Goal: Use online tool/utility: Utilize a website feature to perform a specific function

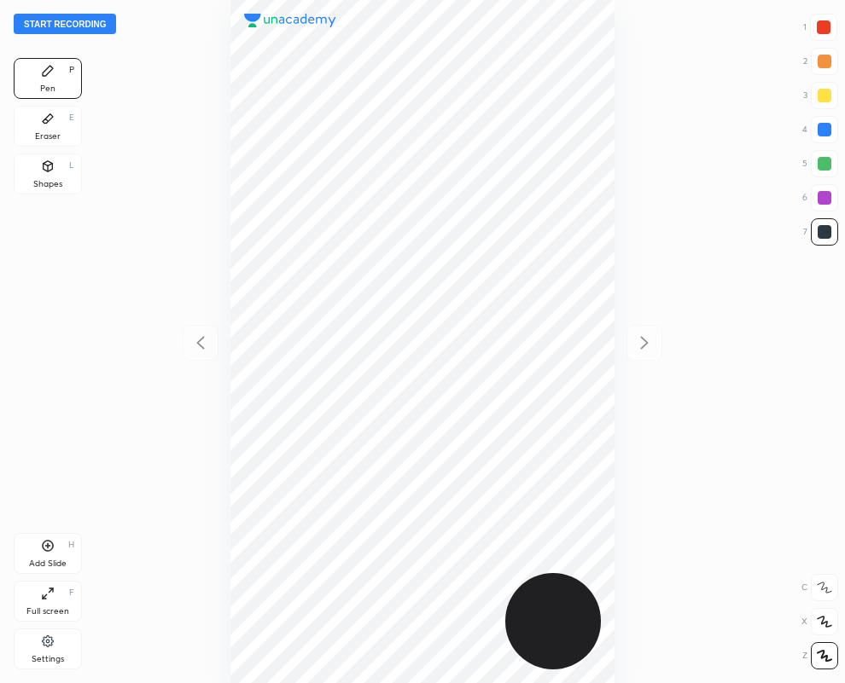
scroll to position [683, 572]
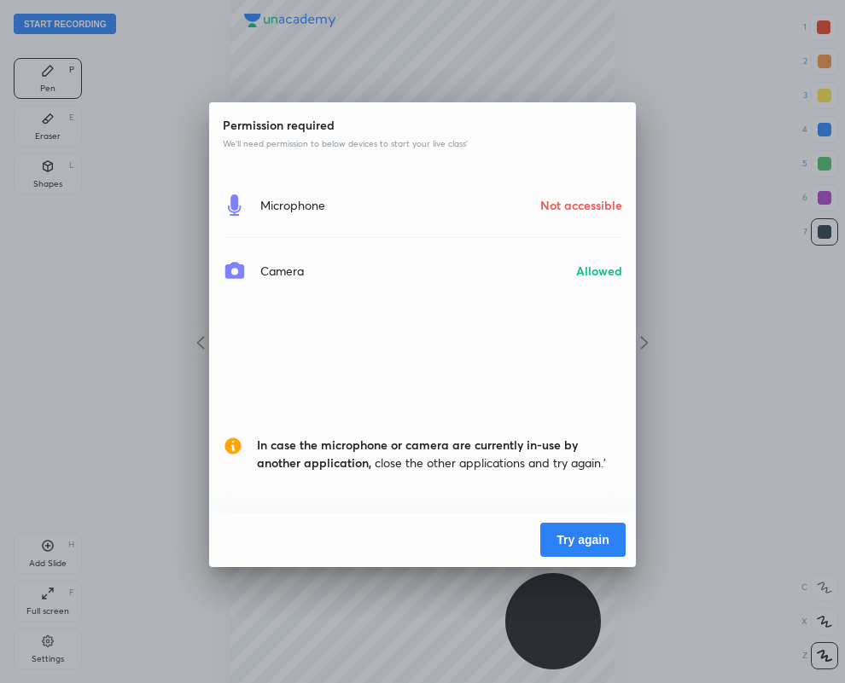
click at [566, 544] on button "Try again" at bounding box center [582, 540] width 85 height 34
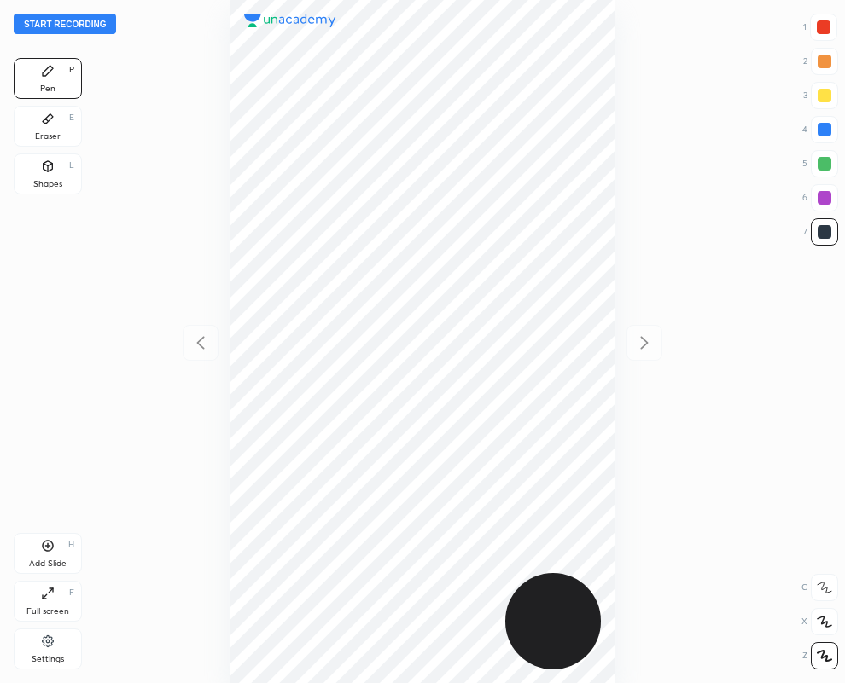
scroll to position [683, 572]
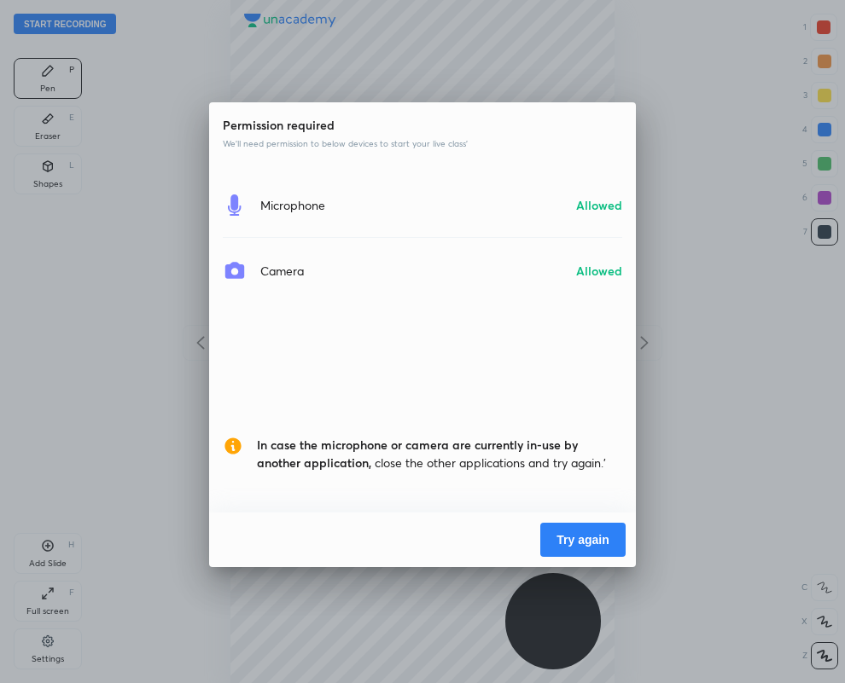
click at [566, 544] on button "Try again" at bounding box center [582, 540] width 85 height 34
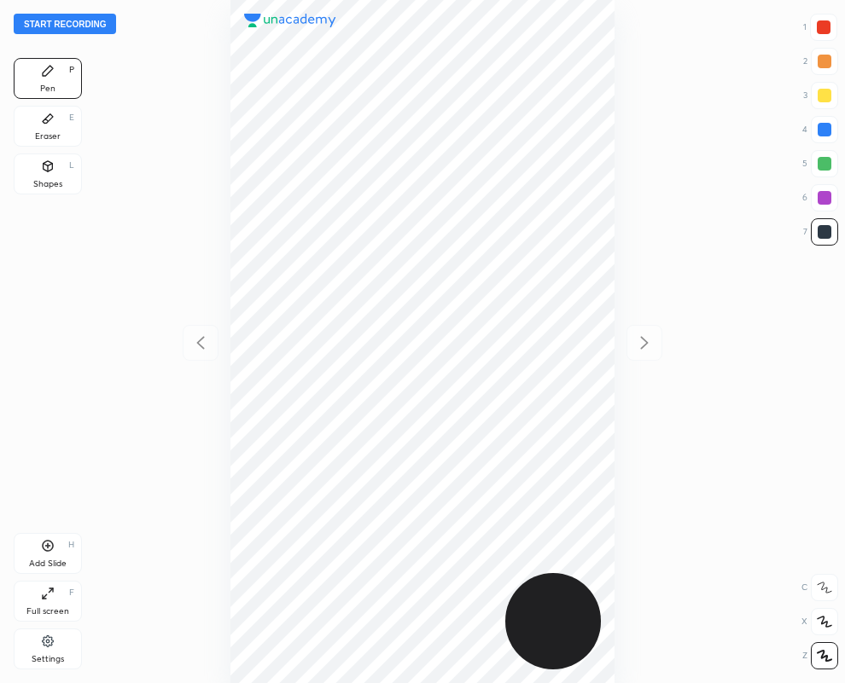
scroll to position [683, 572]
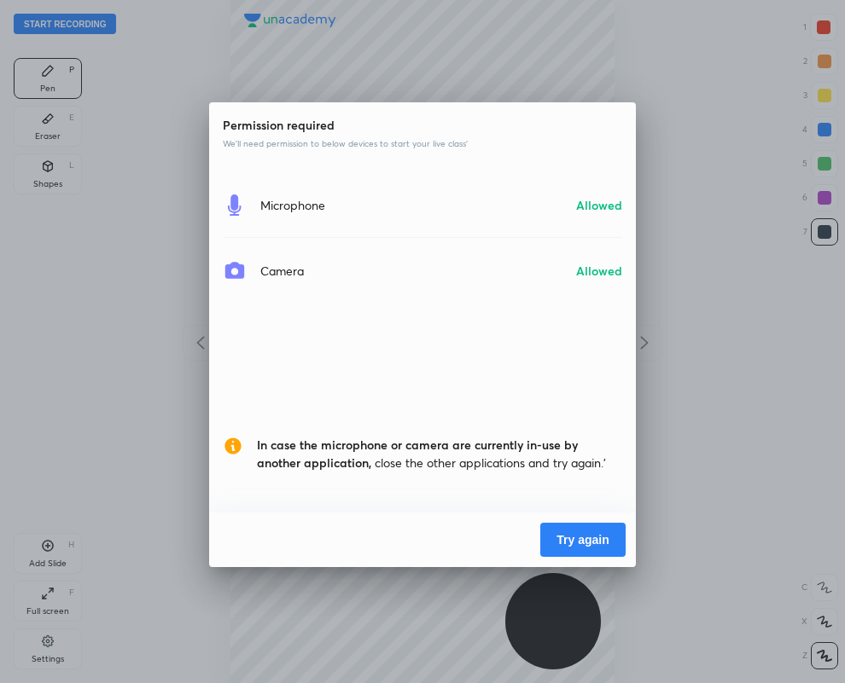
click at [588, 538] on button "Try again" at bounding box center [582, 540] width 85 height 34
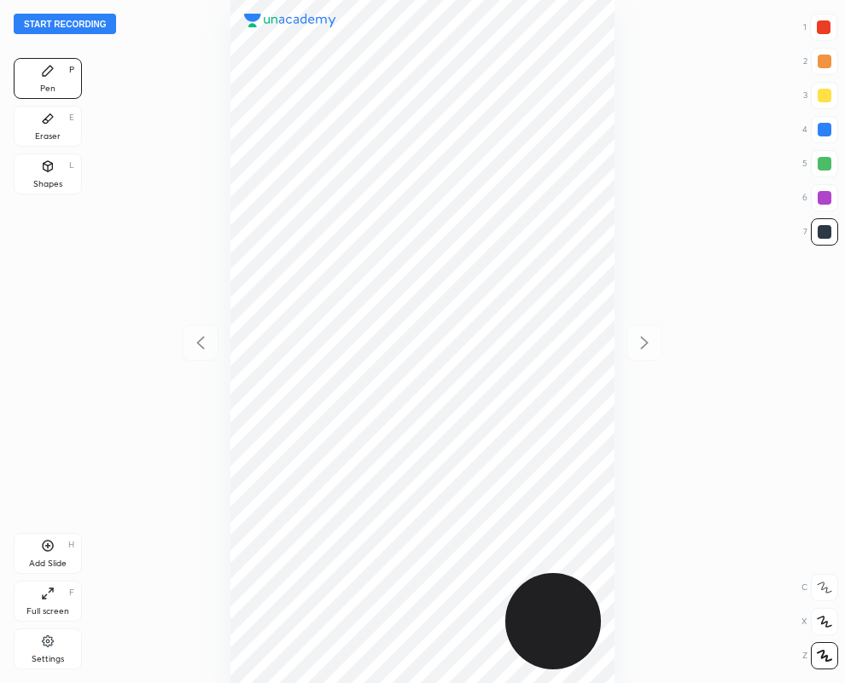
scroll to position [683, 572]
drag, startPoint x: 61, startPoint y: 132, endPoint x: 92, endPoint y: 209, distance: 83.0
click at [57, 134] on div "Eraser E" at bounding box center [48, 126] width 68 height 41
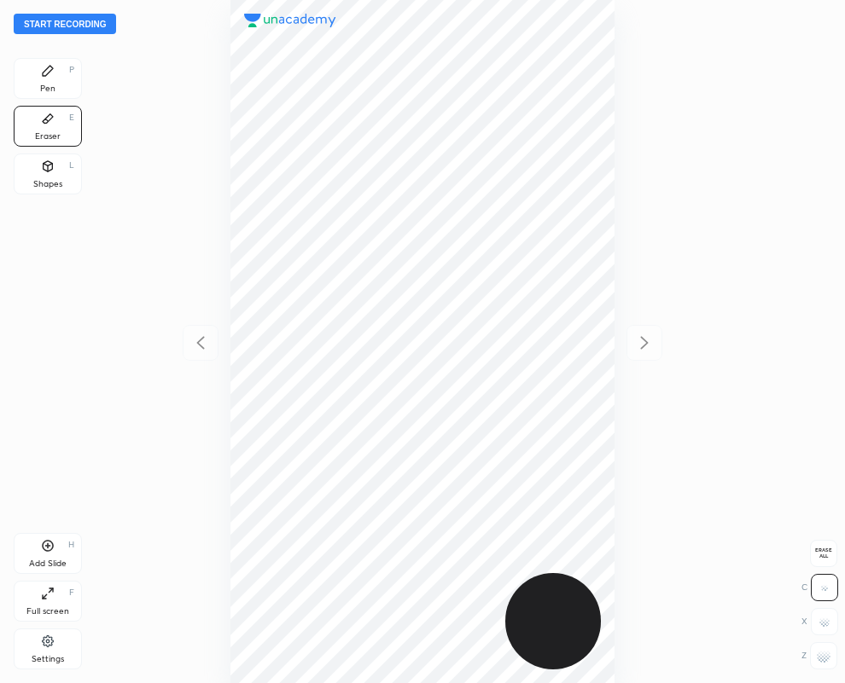
drag, startPoint x: 823, startPoint y: 664, endPoint x: 817, endPoint y: 654, distance: 11.1
click at [820, 658] on div at bounding box center [823, 655] width 27 height 27
click at [34, 75] on div "Pen P" at bounding box center [48, 78] width 68 height 41
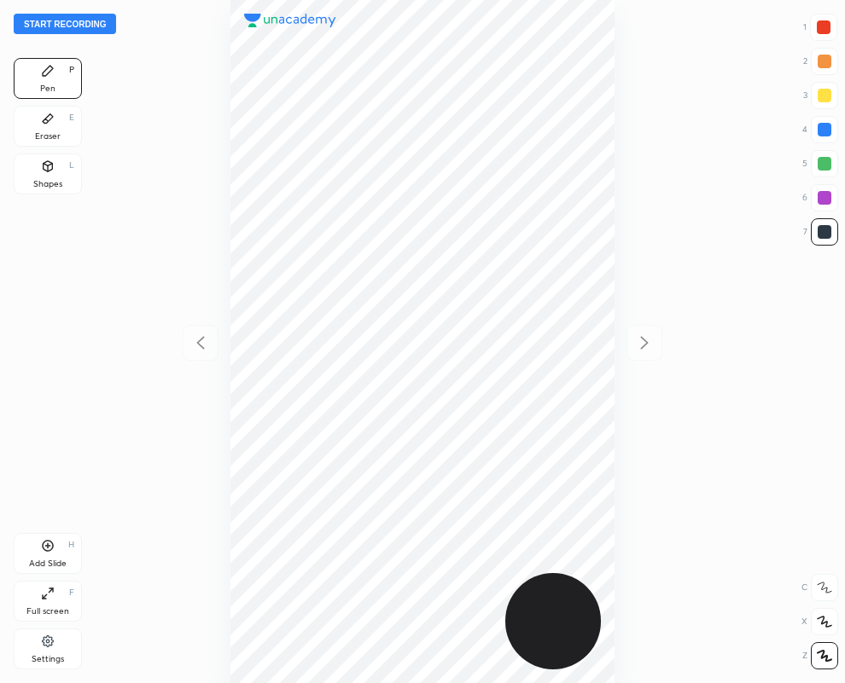
click at [38, 119] on div "Eraser E" at bounding box center [48, 126] width 68 height 41
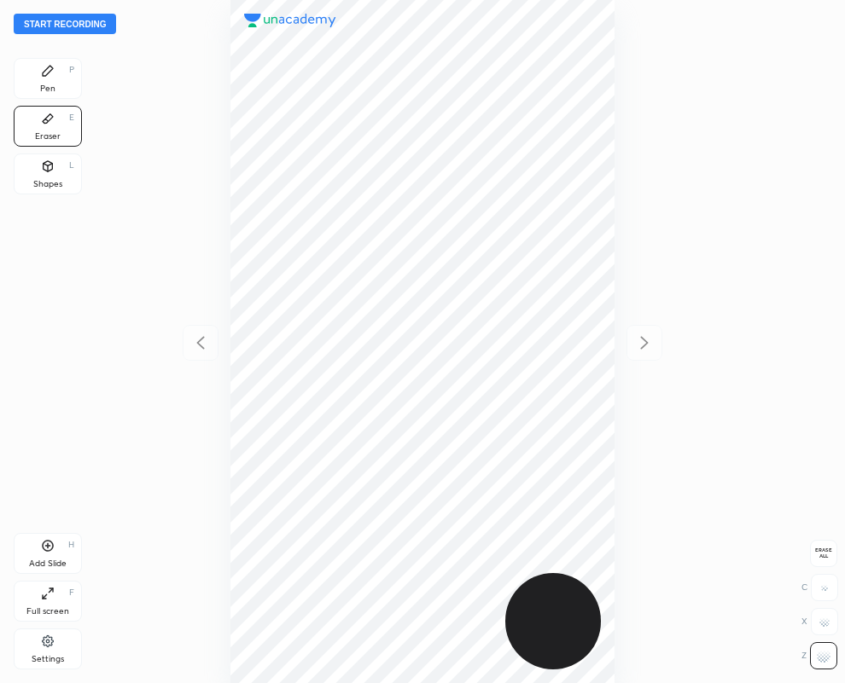
click at [58, 69] on div "Pen P" at bounding box center [48, 78] width 68 height 41
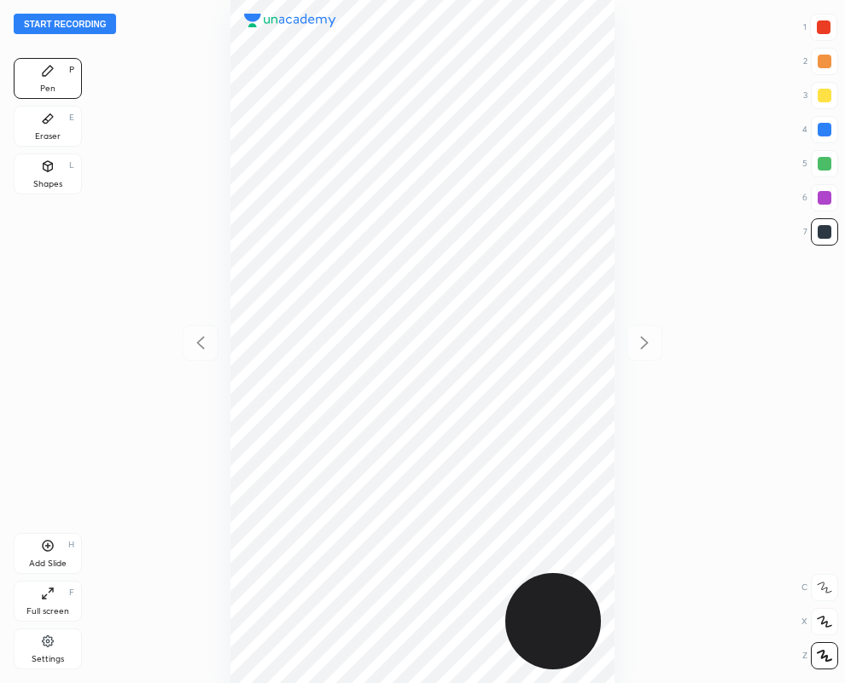
click at [829, 22] on div at bounding box center [824, 27] width 14 height 14
click at [825, 31] on div at bounding box center [824, 27] width 14 height 14
click at [830, 235] on div at bounding box center [824, 231] width 27 height 27
drag, startPoint x: 824, startPoint y: 26, endPoint x: 756, endPoint y: 49, distance: 72.0
click at [822, 28] on div at bounding box center [824, 27] width 14 height 14
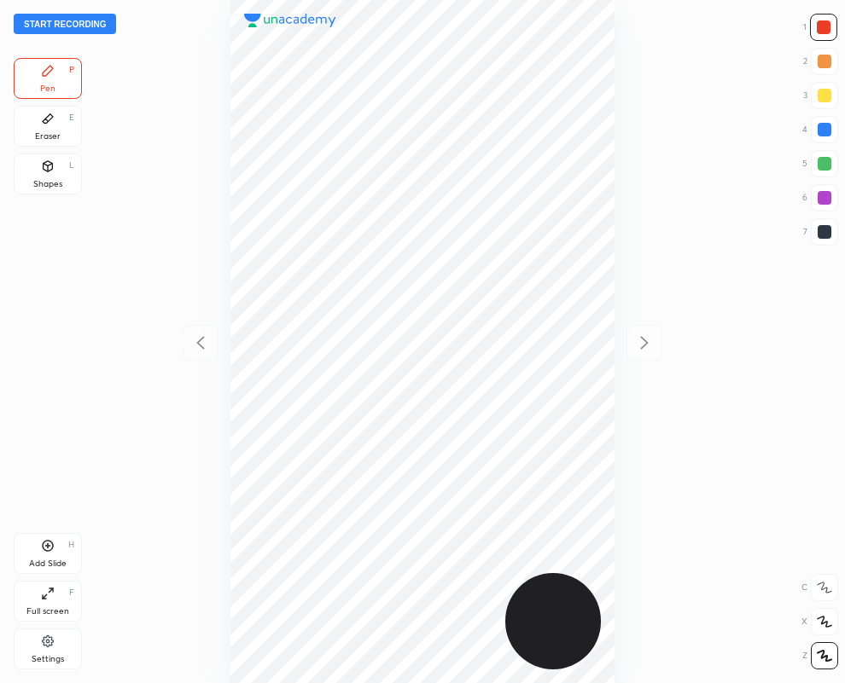
click at [828, 235] on div at bounding box center [824, 232] width 14 height 14
drag, startPoint x: 829, startPoint y: 23, endPoint x: 806, endPoint y: 31, distance: 24.3
click at [833, 26] on div at bounding box center [823, 27] width 27 height 27
drag, startPoint x: 827, startPoint y: 233, endPoint x: 797, endPoint y: 253, distance: 36.2
click at [829, 233] on div at bounding box center [824, 232] width 14 height 14
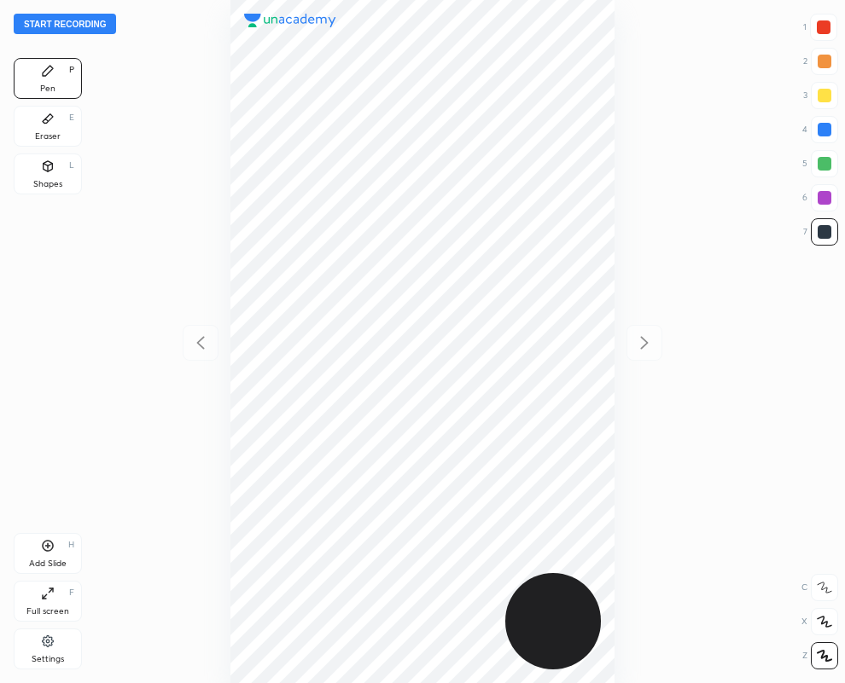
drag, startPoint x: 825, startPoint y: 21, endPoint x: 776, endPoint y: 61, distance: 63.2
click at [823, 26] on div at bounding box center [824, 27] width 14 height 14
drag, startPoint x: 826, startPoint y: 239, endPoint x: 758, endPoint y: 254, distance: 70.0
click at [824, 239] on div at bounding box center [824, 231] width 27 height 27
click at [48, 551] on icon at bounding box center [48, 546] width 11 height 11
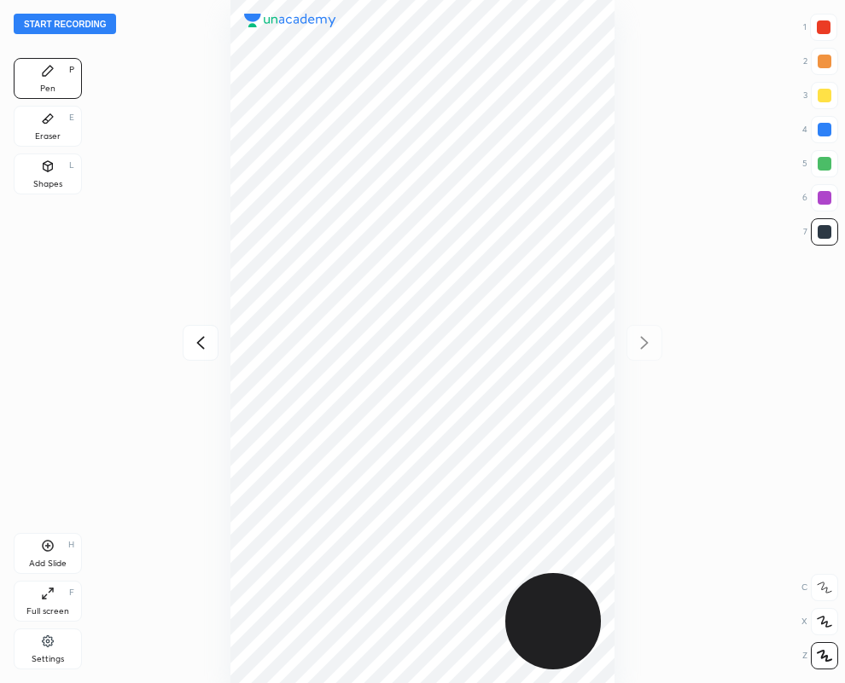
click at [200, 342] on icon at bounding box center [200, 343] width 20 height 20
click at [640, 347] on icon at bounding box center [644, 343] width 20 height 20
drag, startPoint x: 38, startPoint y: 125, endPoint x: 142, endPoint y: 130, distance: 103.3
click at [39, 125] on div "Eraser E" at bounding box center [48, 126] width 68 height 41
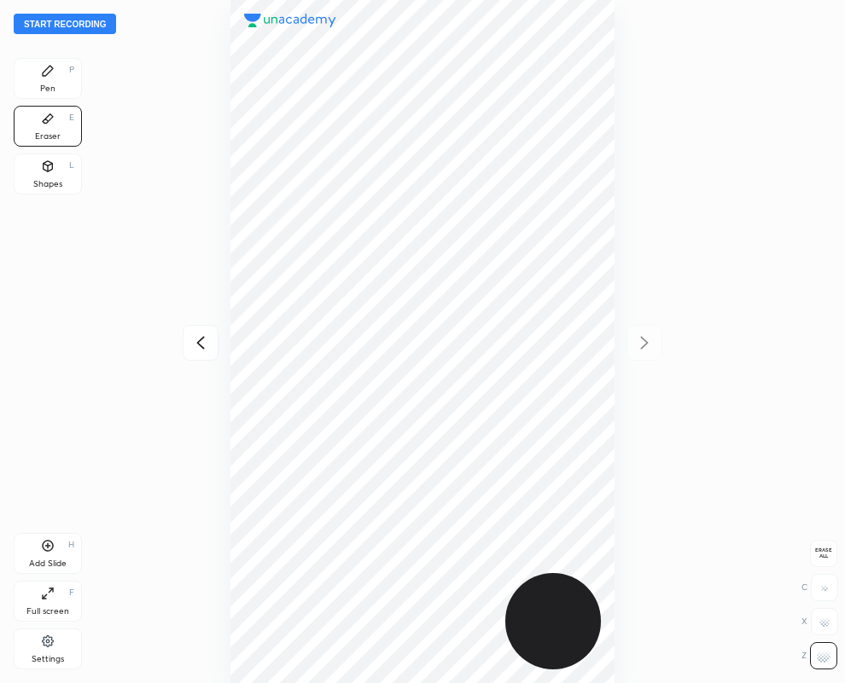
click at [54, 86] on div "Pen" at bounding box center [47, 88] width 15 height 9
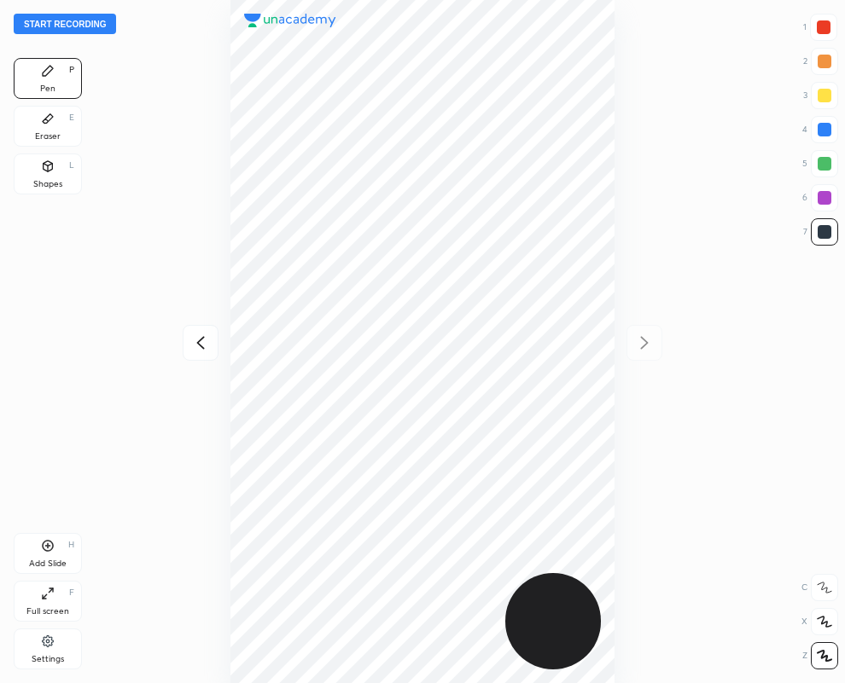
click at [201, 346] on icon at bounding box center [200, 343] width 20 height 20
click at [654, 337] on icon at bounding box center [644, 343] width 20 height 20
click at [201, 340] on icon at bounding box center [200, 342] width 8 height 13
click at [645, 346] on icon at bounding box center [644, 343] width 20 height 20
click at [826, 28] on div at bounding box center [824, 27] width 14 height 14
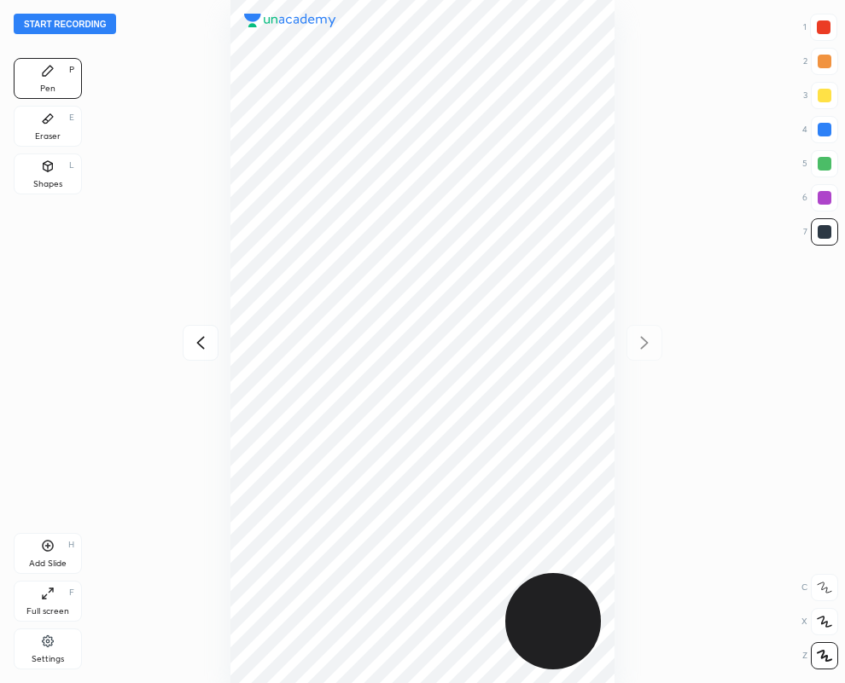
drag, startPoint x: 830, startPoint y: 28, endPoint x: 687, endPoint y: 52, distance: 145.3
click at [829, 28] on div at bounding box center [824, 27] width 14 height 14
click at [199, 343] on icon at bounding box center [200, 343] width 20 height 20
click at [640, 335] on icon at bounding box center [644, 343] width 20 height 20
click at [196, 346] on icon at bounding box center [200, 343] width 20 height 20
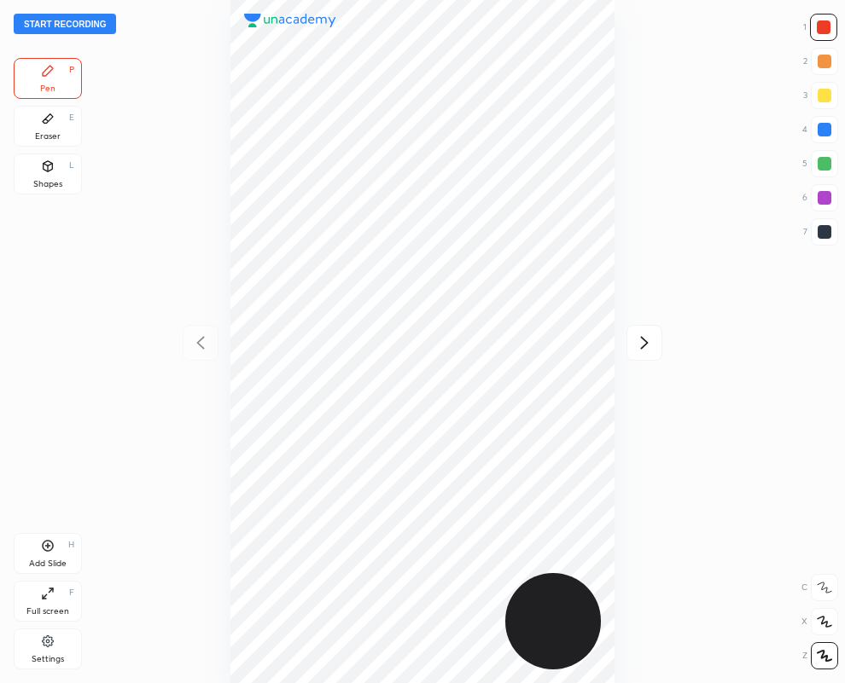
click at [642, 341] on icon at bounding box center [644, 343] width 20 height 20
click at [824, 228] on div at bounding box center [824, 232] width 14 height 14
click at [823, 226] on div at bounding box center [824, 232] width 14 height 14
click at [826, 228] on div at bounding box center [824, 232] width 14 height 14
click at [826, 232] on div at bounding box center [824, 232] width 14 height 14
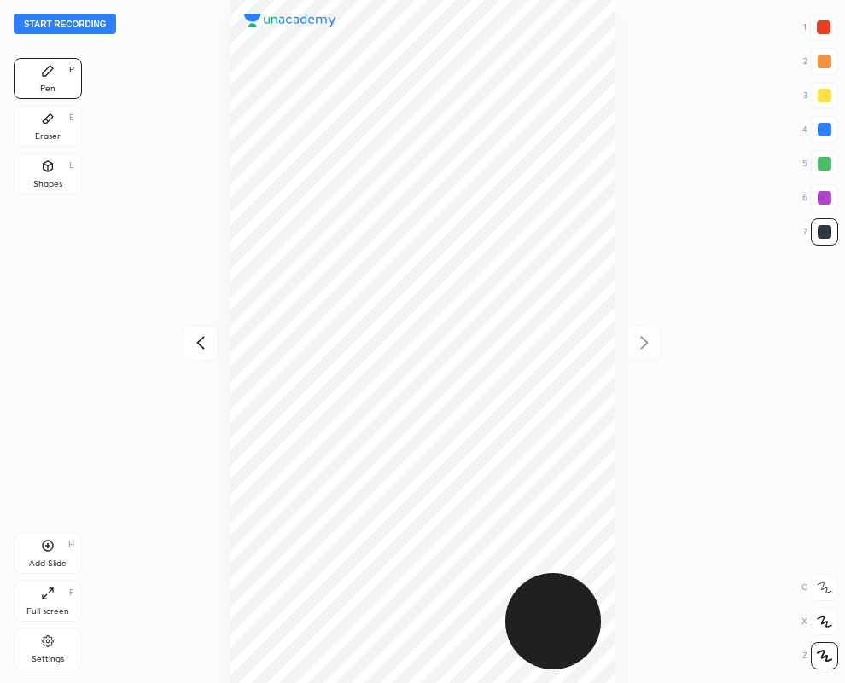
click at [822, 34] on div at bounding box center [823, 27] width 27 height 27
click at [37, 126] on div "Eraser E" at bounding box center [48, 126] width 68 height 41
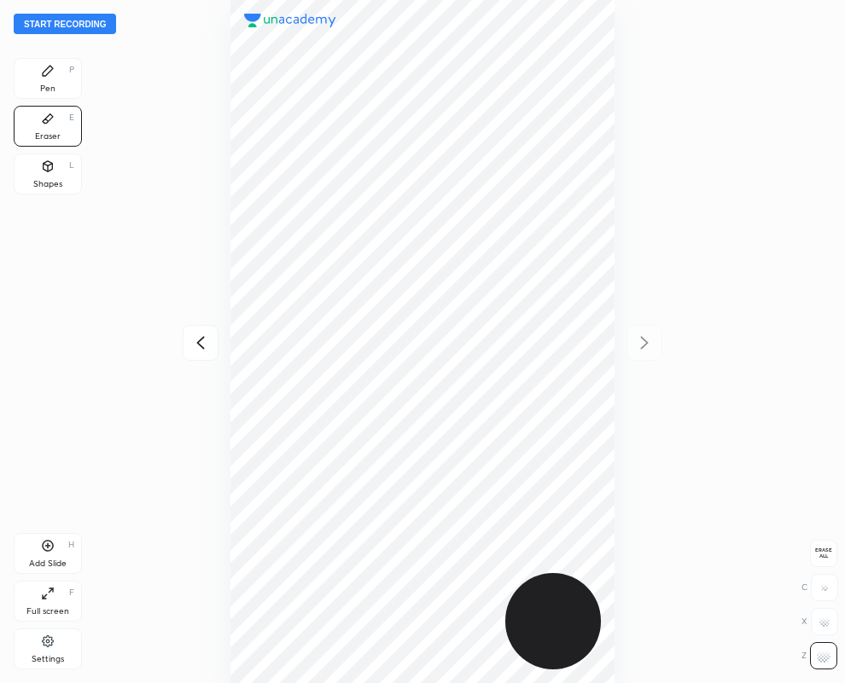
click at [51, 61] on div "Pen P" at bounding box center [48, 78] width 68 height 41
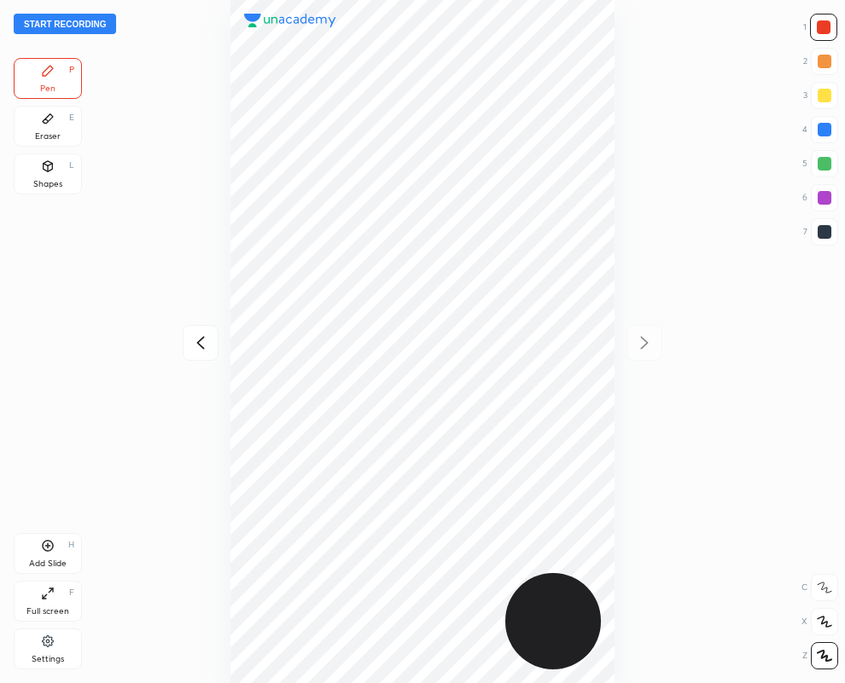
click at [819, 197] on div at bounding box center [824, 198] width 14 height 14
click at [199, 346] on icon at bounding box center [200, 342] width 8 height 13
click at [55, 27] on button "Start recording" at bounding box center [65, 24] width 102 height 20
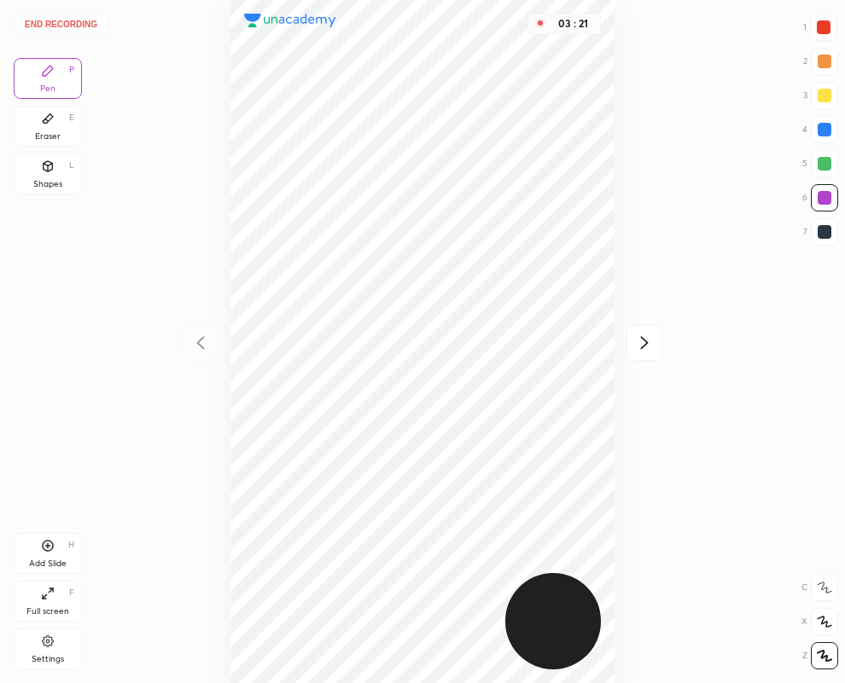
click at [641, 342] on icon at bounding box center [644, 343] width 20 height 20
click at [201, 342] on icon at bounding box center [200, 343] width 20 height 20
click at [644, 340] on icon at bounding box center [645, 342] width 8 height 13
click at [199, 343] on icon at bounding box center [200, 343] width 20 height 20
click at [641, 340] on icon at bounding box center [644, 343] width 20 height 20
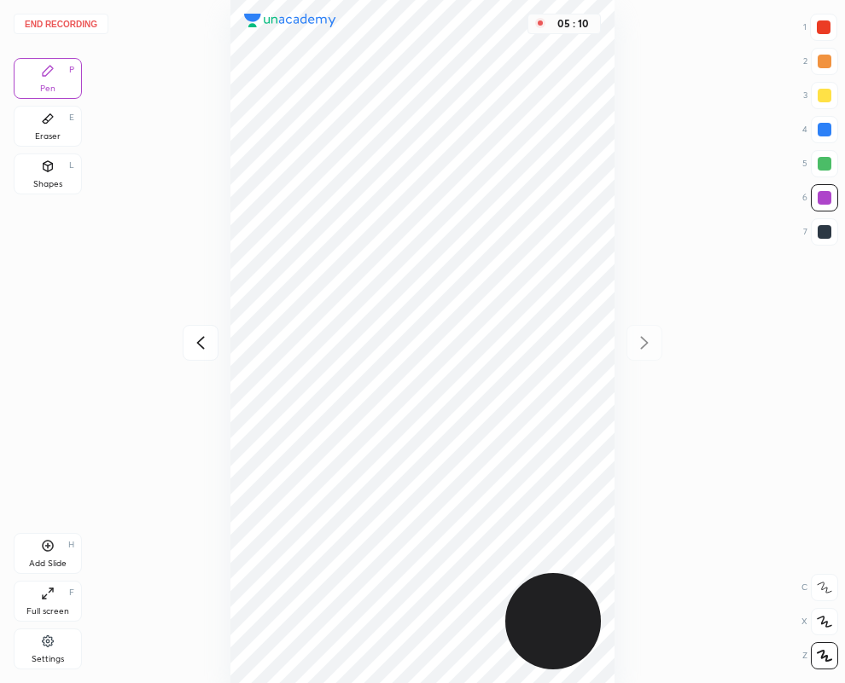
click at [31, 22] on button "End recording" at bounding box center [61, 24] width 95 height 20
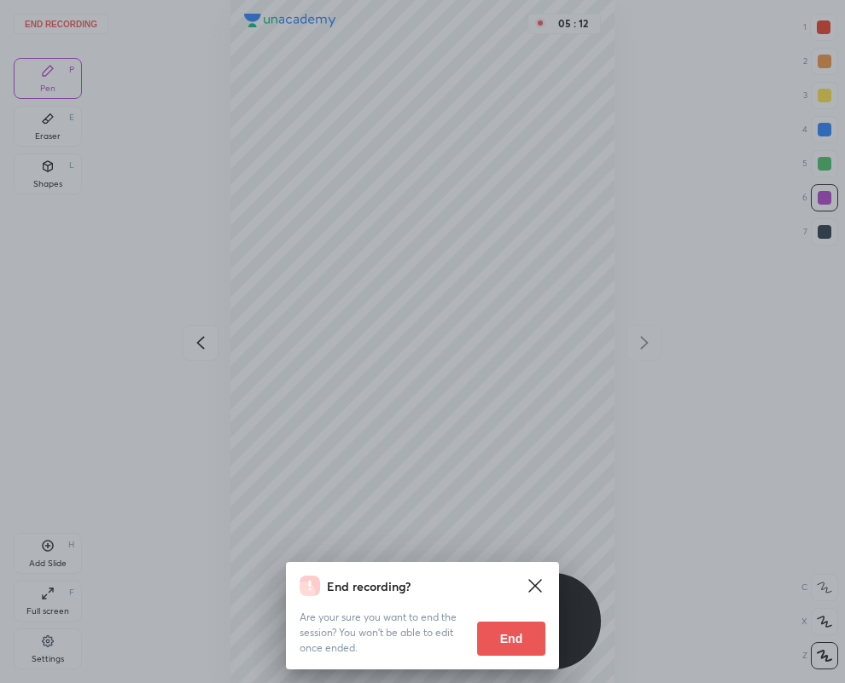
drag, startPoint x: 494, startPoint y: 636, endPoint x: 22, endPoint y: 666, distance: 472.8
click at [492, 634] on button "End" at bounding box center [511, 639] width 68 height 34
